Goal: Communication & Community: Share content

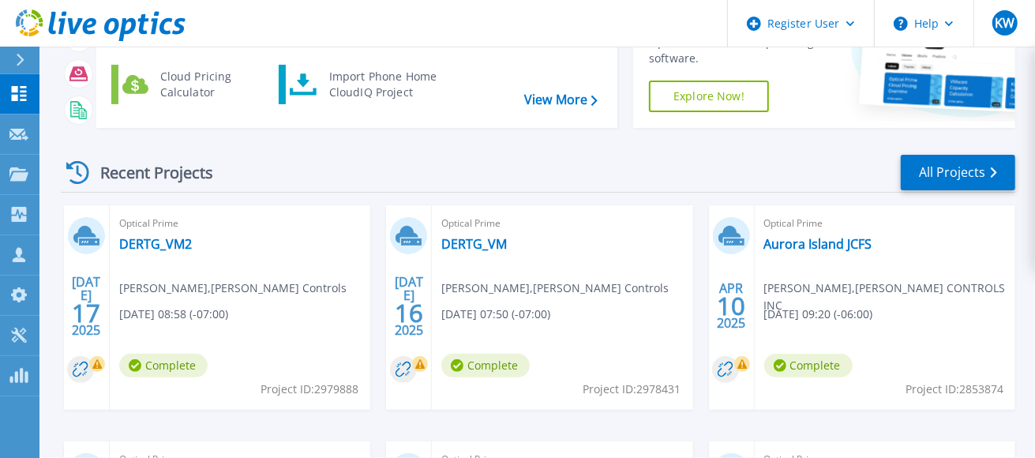
scroll to position [138, 0]
click at [157, 243] on link "DERTG_VM2" at bounding box center [155, 243] width 73 height 16
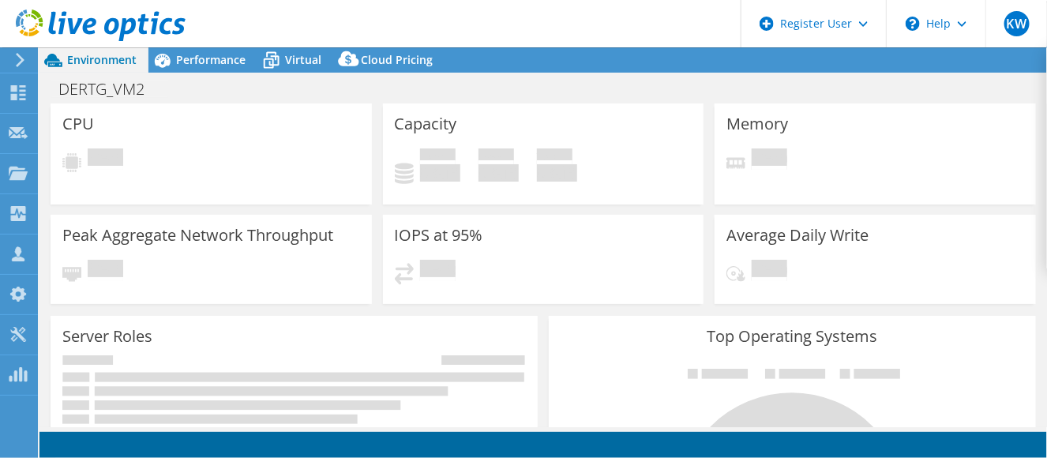
select select "USD"
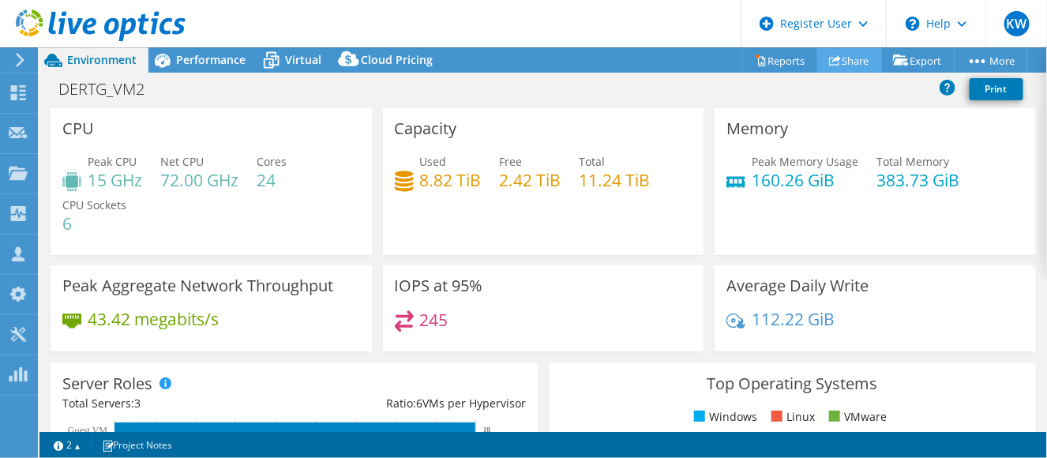
click at [841, 61] on link "Share" at bounding box center [849, 60] width 65 height 24
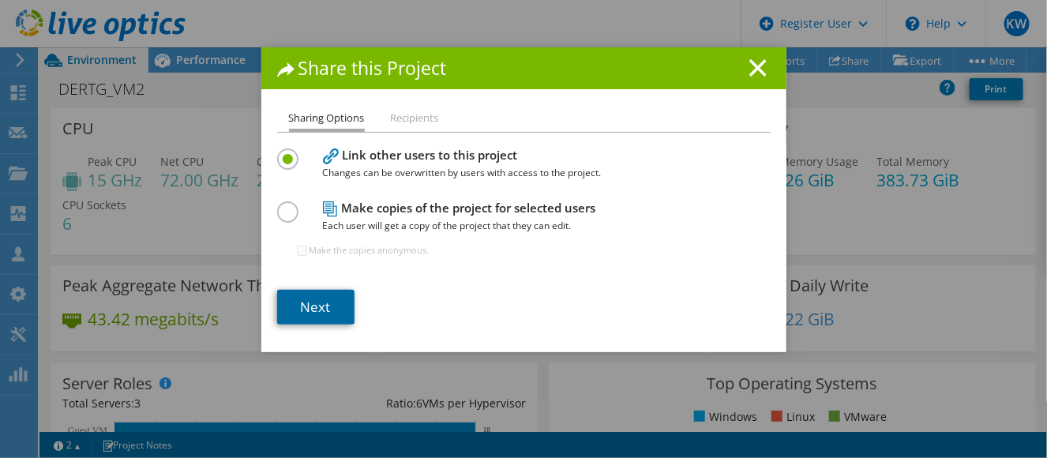
click at [327, 312] on link "Next" at bounding box center [315, 307] width 77 height 35
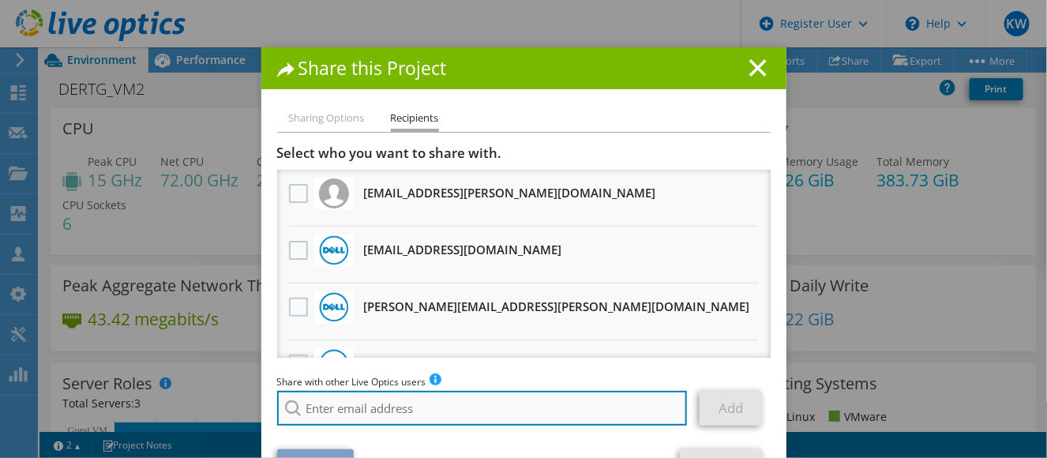
click at [329, 402] on input "search" at bounding box center [482, 408] width 411 height 35
type input "Mohammed.Errouzi@dell.com"
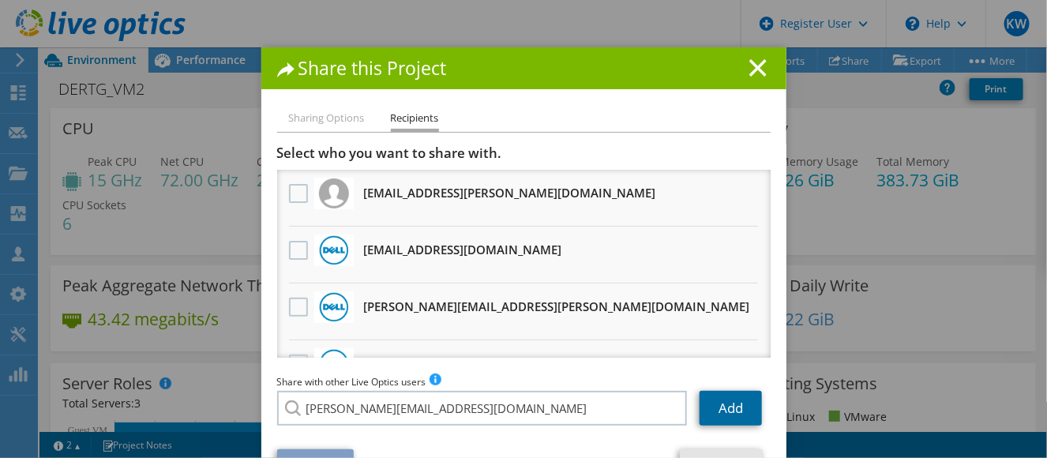
click at [707, 414] on link "Add" at bounding box center [731, 408] width 62 height 35
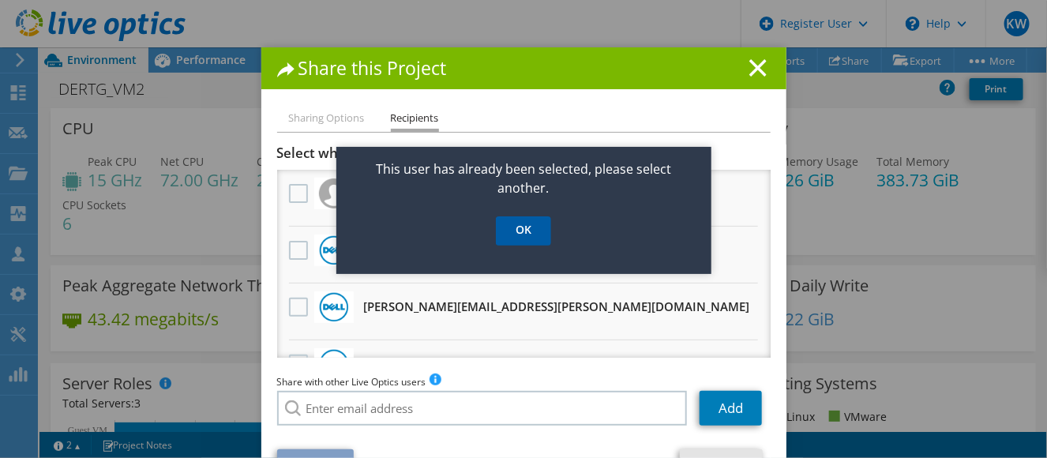
click at [525, 234] on link "OK" at bounding box center [523, 230] width 55 height 29
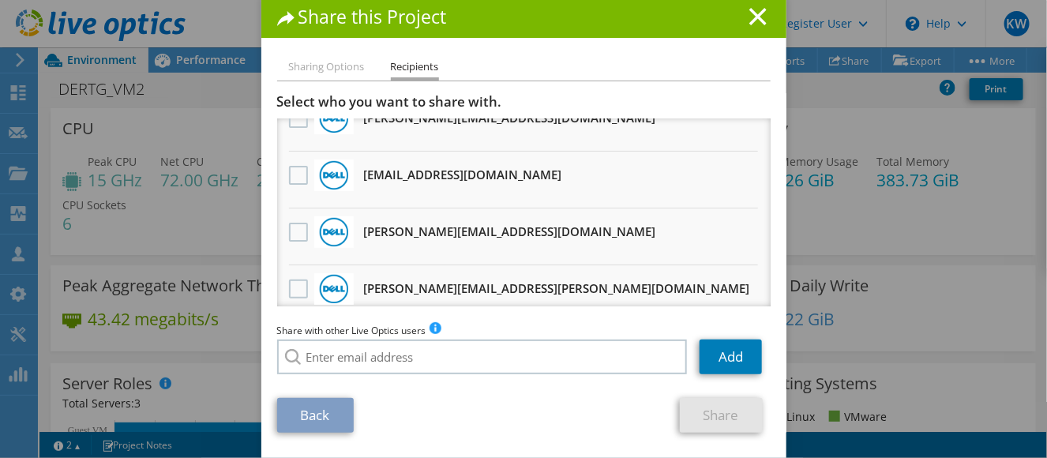
scroll to position [655, 0]
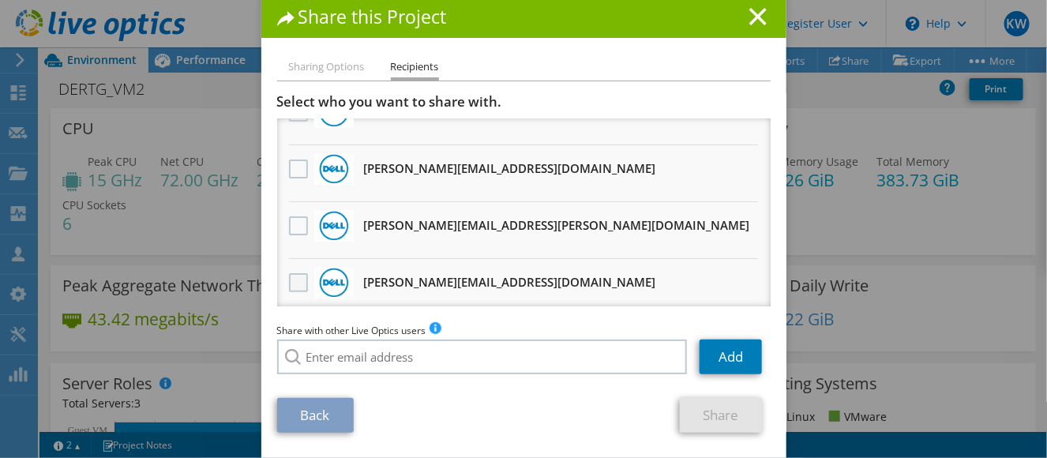
click at [290, 273] on label at bounding box center [300, 282] width 23 height 19
click at [0, 0] on input "checkbox" at bounding box center [0, 0] width 0 height 0
click at [697, 412] on link "Share" at bounding box center [721, 415] width 83 height 35
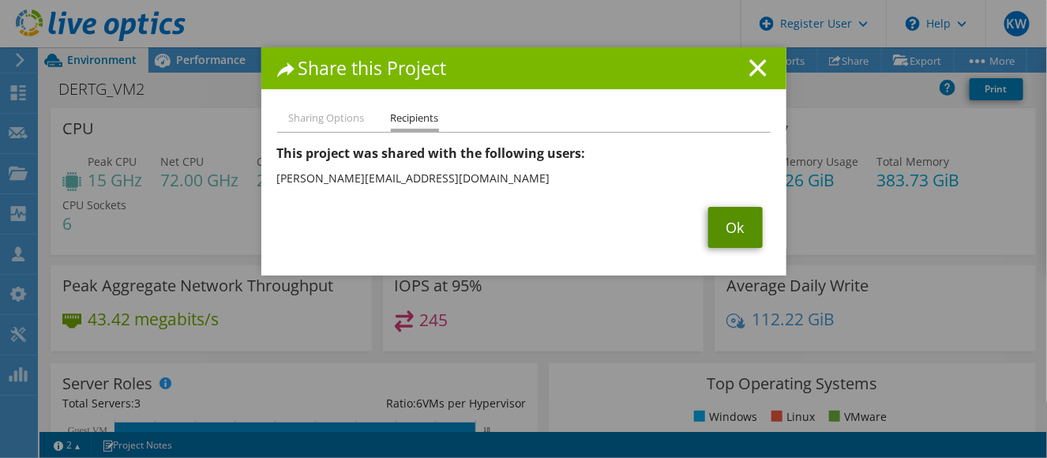
click at [737, 229] on link "Ok" at bounding box center [735, 227] width 54 height 41
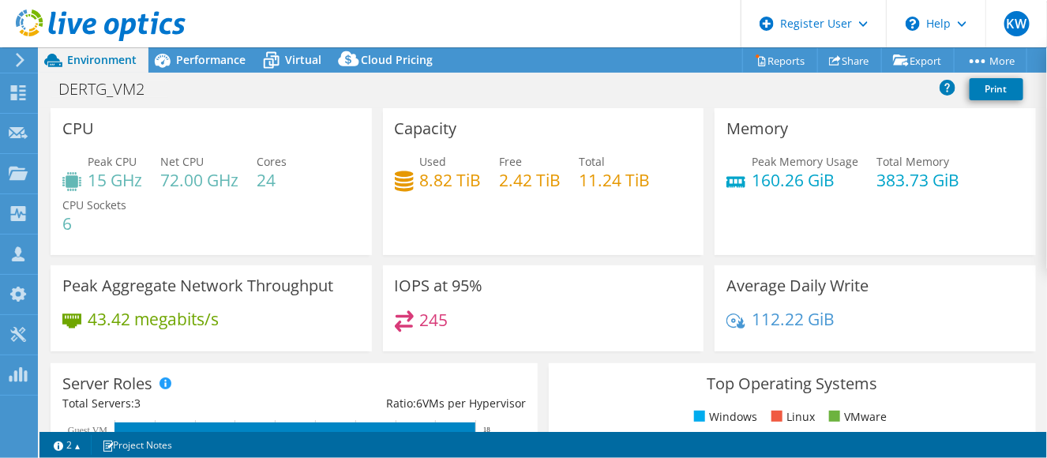
click at [97, 29] on icon at bounding box center [101, 25] width 170 height 32
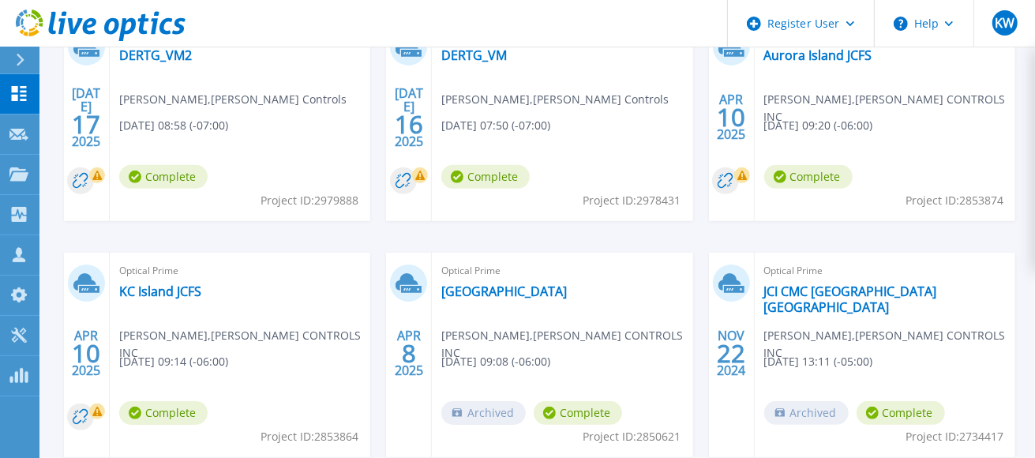
scroll to position [336, 0]
